Goal: Find specific page/section: Find specific page/section

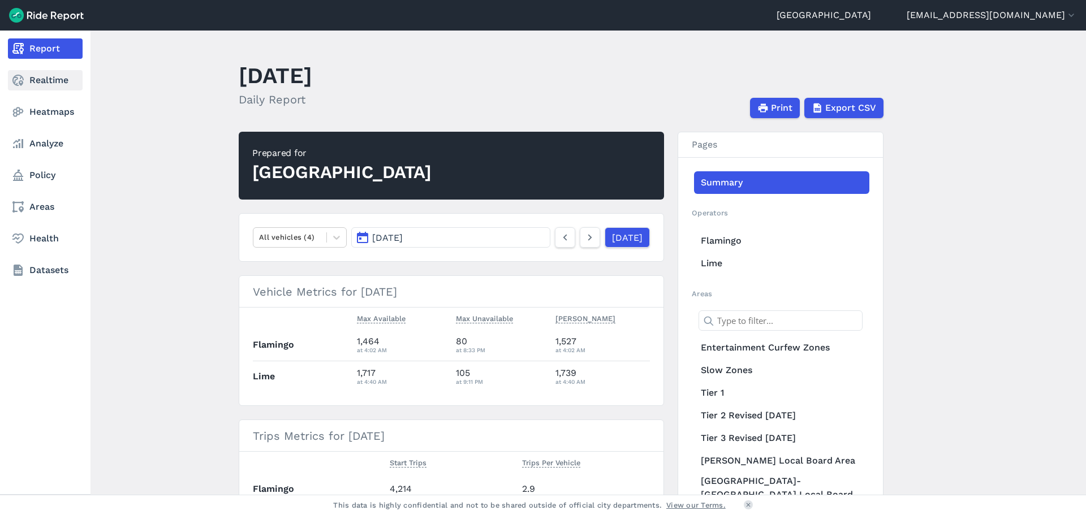
click at [42, 80] on link "Realtime" at bounding box center [45, 80] width 75 height 20
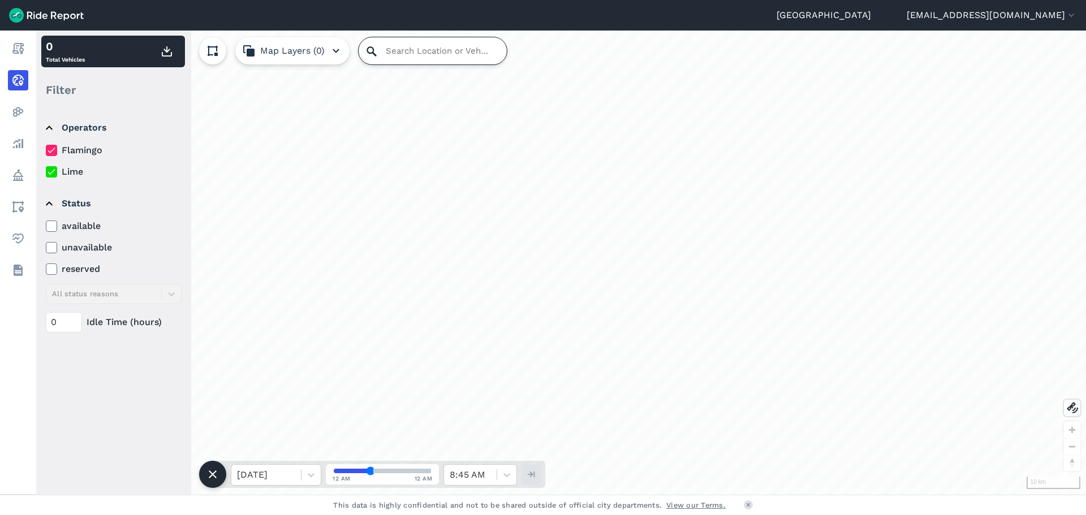
click at [379, 49] on input "Search Location or Vehicles" at bounding box center [433, 50] width 148 height 27
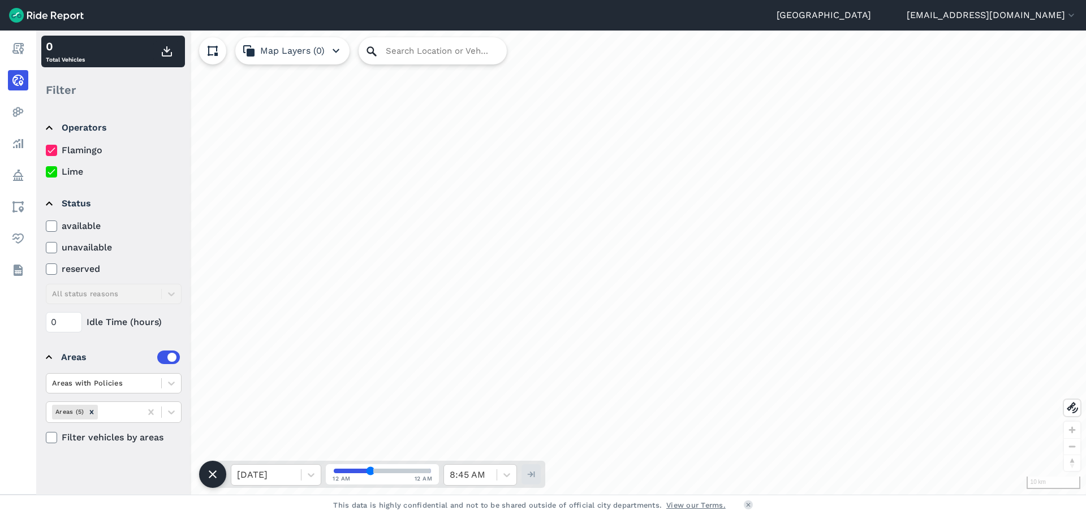
click at [376, 53] on icon at bounding box center [372, 52] width 14 height 14
click at [438, 52] on input "Search Location or Vehicles" at bounding box center [433, 50] width 148 height 27
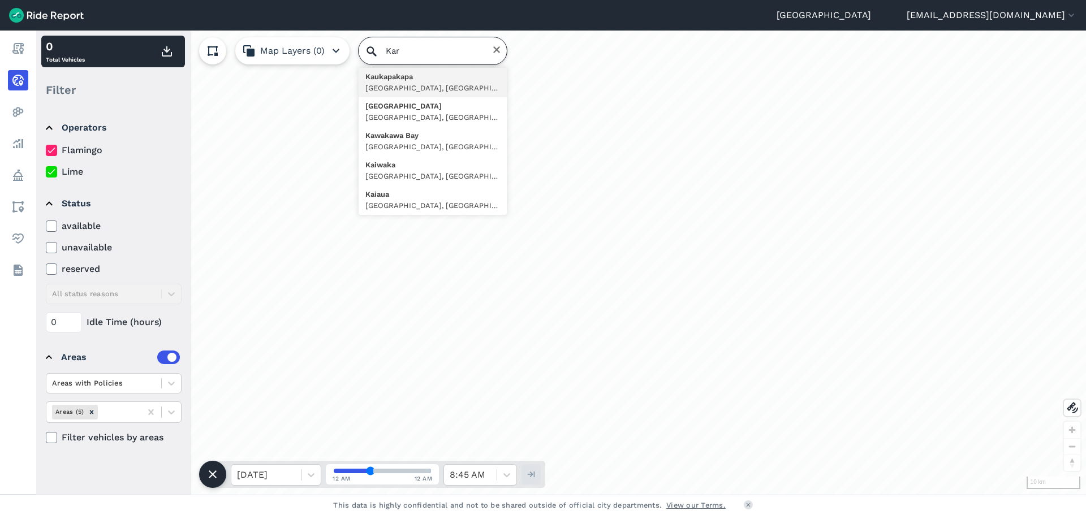
type input "[PERSON_NAME]"
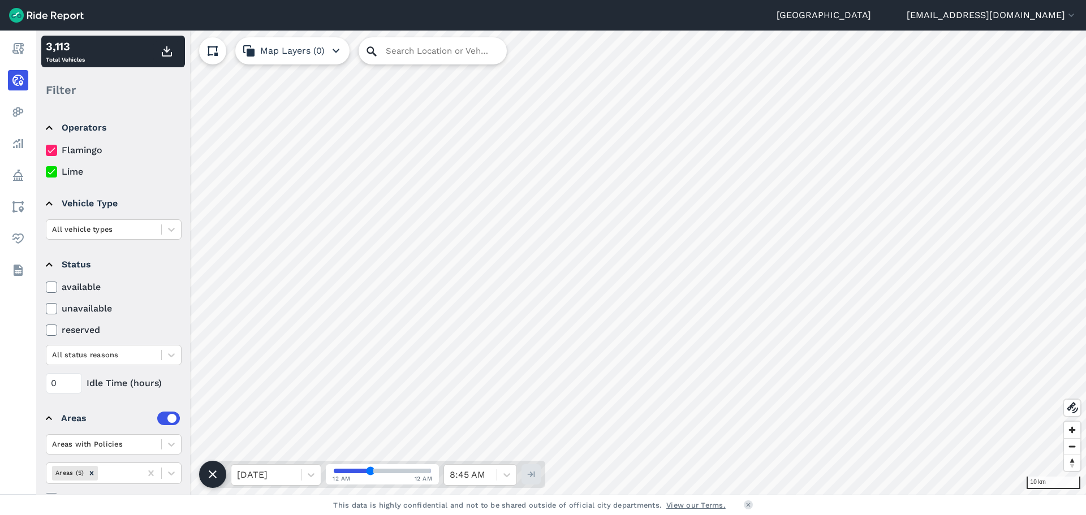
click at [368, 51] on icon at bounding box center [371, 51] width 10 height 10
click at [399, 50] on input "Search Location or Vehicles" at bounding box center [433, 50] width 148 height 27
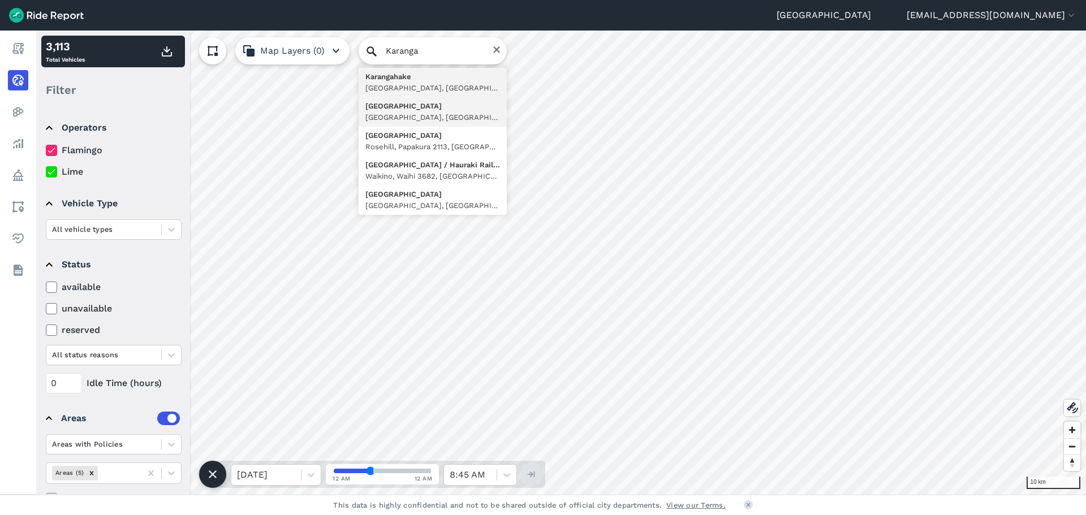
type input "[STREET_ADDRESS]"
